Goal: Information Seeking & Learning: Learn about a topic

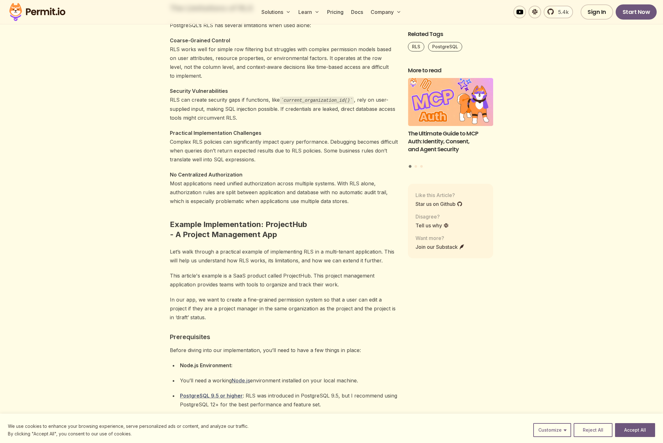
scroll to position [758, 0]
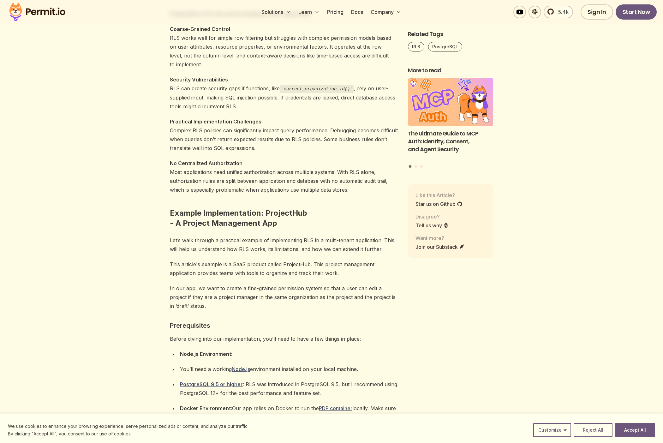
click at [240, 95] on p "Security Vulnerabilities RLS can create security gaps if functions, like curren…" at bounding box center [284, 93] width 228 height 36
click at [214, 97] on p "Security Vulnerabilities RLS can create security gaps if functions, like curren…" at bounding box center [284, 93] width 228 height 36
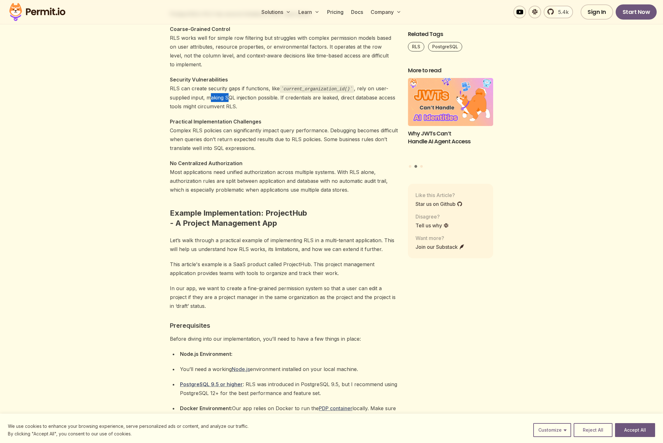
click at [214, 97] on p "Security Vulnerabilities RLS can create security gaps if functions, like curren…" at bounding box center [284, 93] width 228 height 36
click at [226, 97] on p "Security Vulnerabilities RLS can create security gaps if functions, like curren…" at bounding box center [284, 93] width 228 height 36
click at [226, 96] on p "Security Vulnerabilities RLS can create security gaps if functions, like curren…" at bounding box center [284, 93] width 228 height 36
click at [239, 94] on p "Security Vulnerabilities RLS can create security gaps if functions, like curren…" at bounding box center [284, 93] width 228 height 36
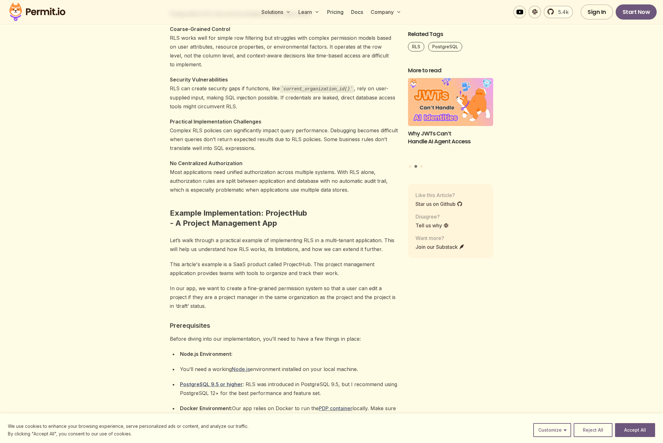
click at [289, 92] on code "current_organization_id()" at bounding box center [317, 89] width 74 height 8
click at [208, 107] on p "Security Vulnerabilities RLS can create security gaps if functions, like curren…" at bounding box center [284, 93] width 228 height 36
click at [241, 105] on p "Security Vulnerabilities RLS can create security gaps if functions, like curren…" at bounding box center [284, 93] width 228 height 36
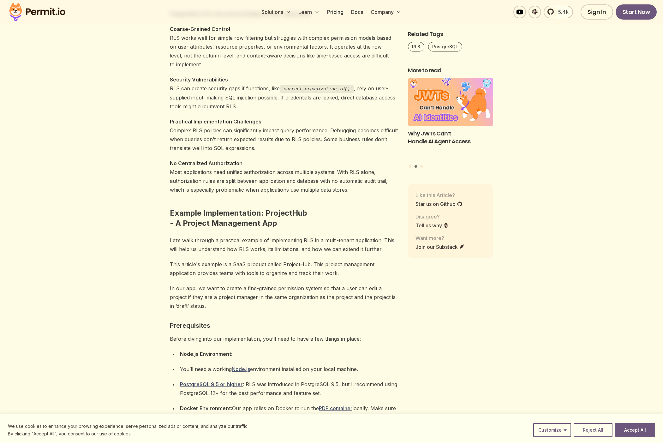
click at [241, 105] on p "Security Vulnerabilities RLS can create security gaps if functions, like curren…" at bounding box center [284, 93] width 228 height 36
click at [242, 104] on p "Security Vulnerabilities RLS can create security gaps if functions, like curren…" at bounding box center [284, 93] width 228 height 36
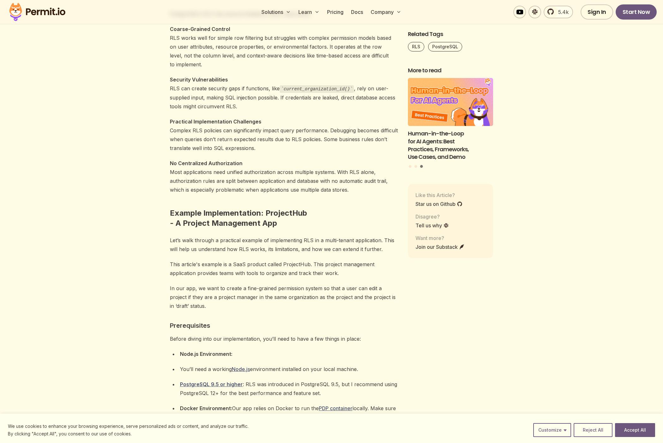
click at [283, 98] on p "Security Vulnerabilities RLS can create security gaps if functions, like curren…" at bounding box center [284, 93] width 228 height 36
click at [281, 102] on p "Security Vulnerabilities RLS can create security gaps if functions, like curren…" at bounding box center [284, 93] width 228 height 36
click at [284, 97] on p "Security Vulnerabilities RLS can create security gaps if functions, like curren…" at bounding box center [284, 93] width 228 height 36
click at [285, 97] on p "Security Vulnerabilities RLS can create security gaps if functions, like curren…" at bounding box center [284, 93] width 228 height 36
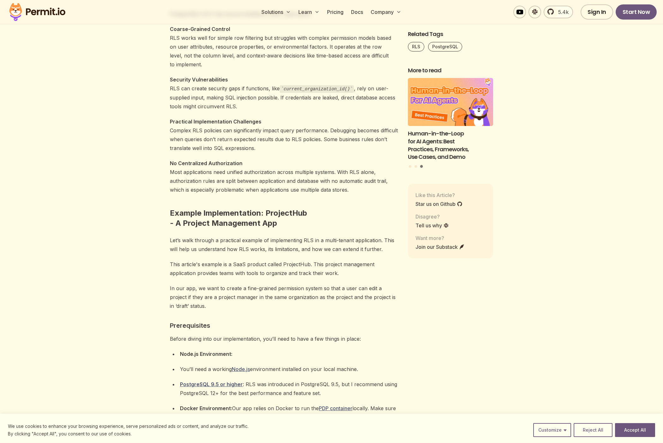
click at [281, 97] on p "Security Vulnerabilities RLS can create security gaps if functions, like curren…" at bounding box center [284, 93] width 228 height 36
click at [292, 97] on p "Security Vulnerabilities RLS can create security gaps if functions, like curren…" at bounding box center [284, 93] width 228 height 36
click at [283, 96] on p "Security Vulnerabilities RLS can create security gaps if functions, like curren…" at bounding box center [284, 93] width 228 height 36
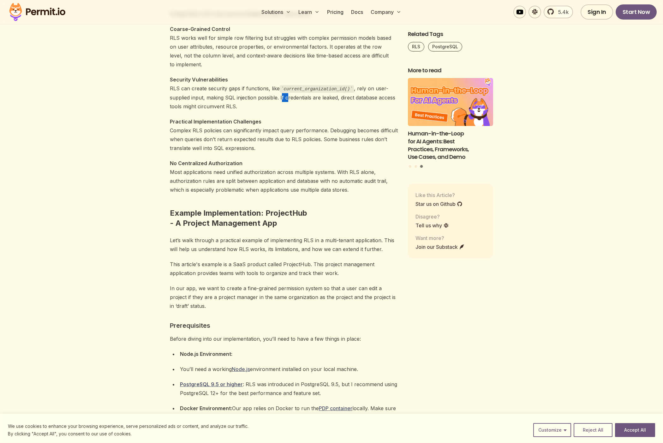
click at [283, 96] on p "Security Vulnerabilities RLS can create security gaps if functions, like curren…" at bounding box center [284, 93] width 228 height 36
click at [274, 101] on p "Security Vulnerabilities RLS can create security gaps if functions, like curren…" at bounding box center [284, 93] width 228 height 36
click at [290, 96] on p "Security Vulnerabilities RLS can create security gaps if functions, like curren…" at bounding box center [284, 93] width 228 height 36
click at [290, 103] on p "Security Vulnerabilities RLS can create security gaps if functions, like curren…" at bounding box center [284, 93] width 228 height 36
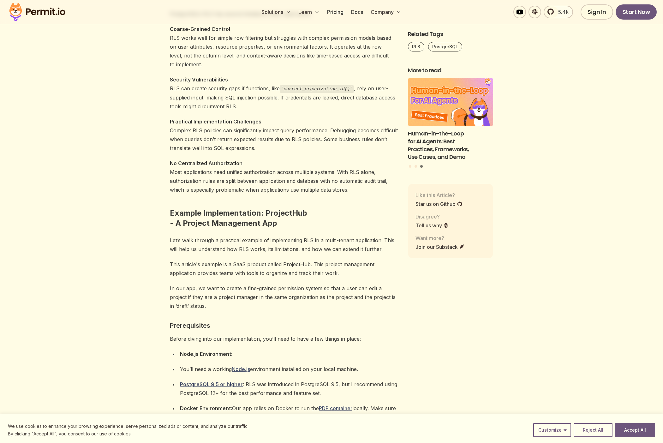
click at [291, 97] on p "Security Vulnerabilities RLS can create security gaps if functions, like curren…" at bounding box center [284, 93] width 228 height 36
click at [290, 105] on p "Security Vulnerabilities RLS can create security gaps if functions, like curren…" at bounding box center [284, 93] width 228 height 36
click at [293, 96] on p "Security Vulnerabilities RLS can create security gaps if functions, like curren…" at bounding box center [284, 93] width 228 height 36
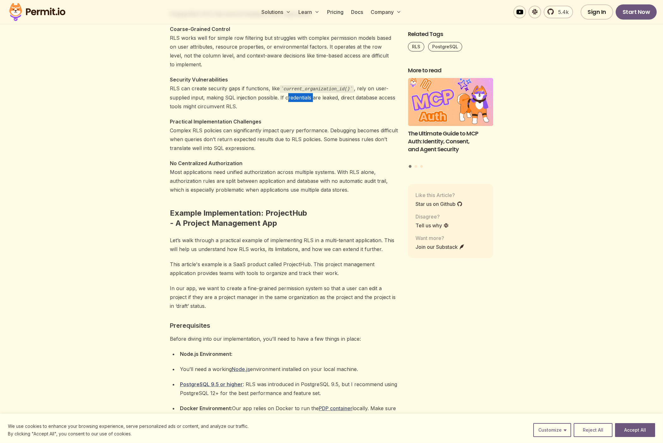
click at [293, 102] on p "Security Vulnerabilities RLS can create security gaps if functions, like curren…" at bounding box center [284, 93] width 228 height 36
click at [294, 96] on p "Security Vulnerabilities RLS can create security gaps if functions, like curren…" at bounding box center [284, 93] width 228 height 36
click at [293, 103] on p "Security Vulnerabilities RLS can create security gaps if functions, like curren…" at bounding box center [284, 93] width 228 height 36
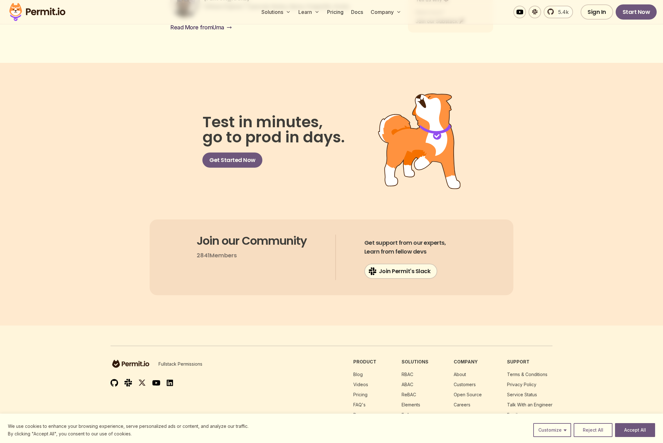
scroll to position [6539, 0]
